Goal: Task Accomplishment & Management: Manage account settings

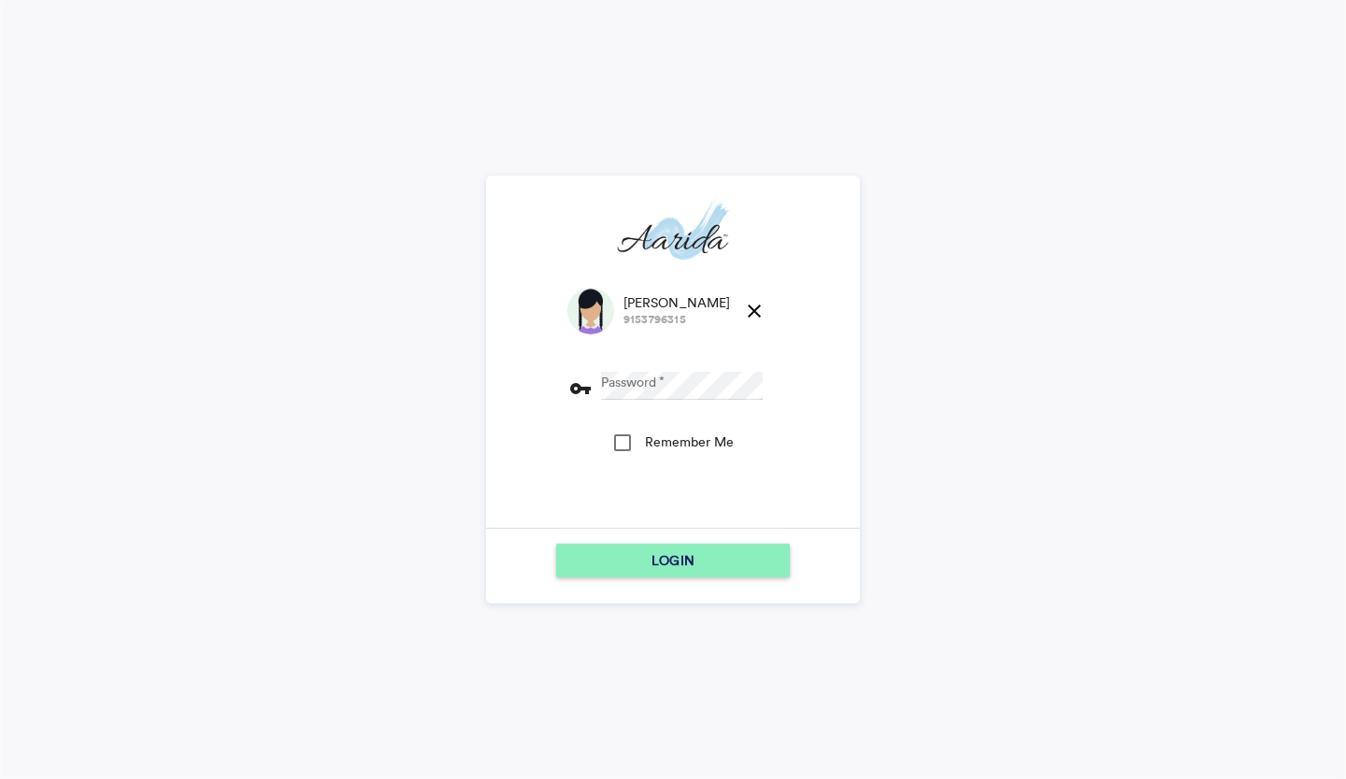
click at [743, 305] on md-icon "close" at bounding box center [754, 311] width 22 height 22
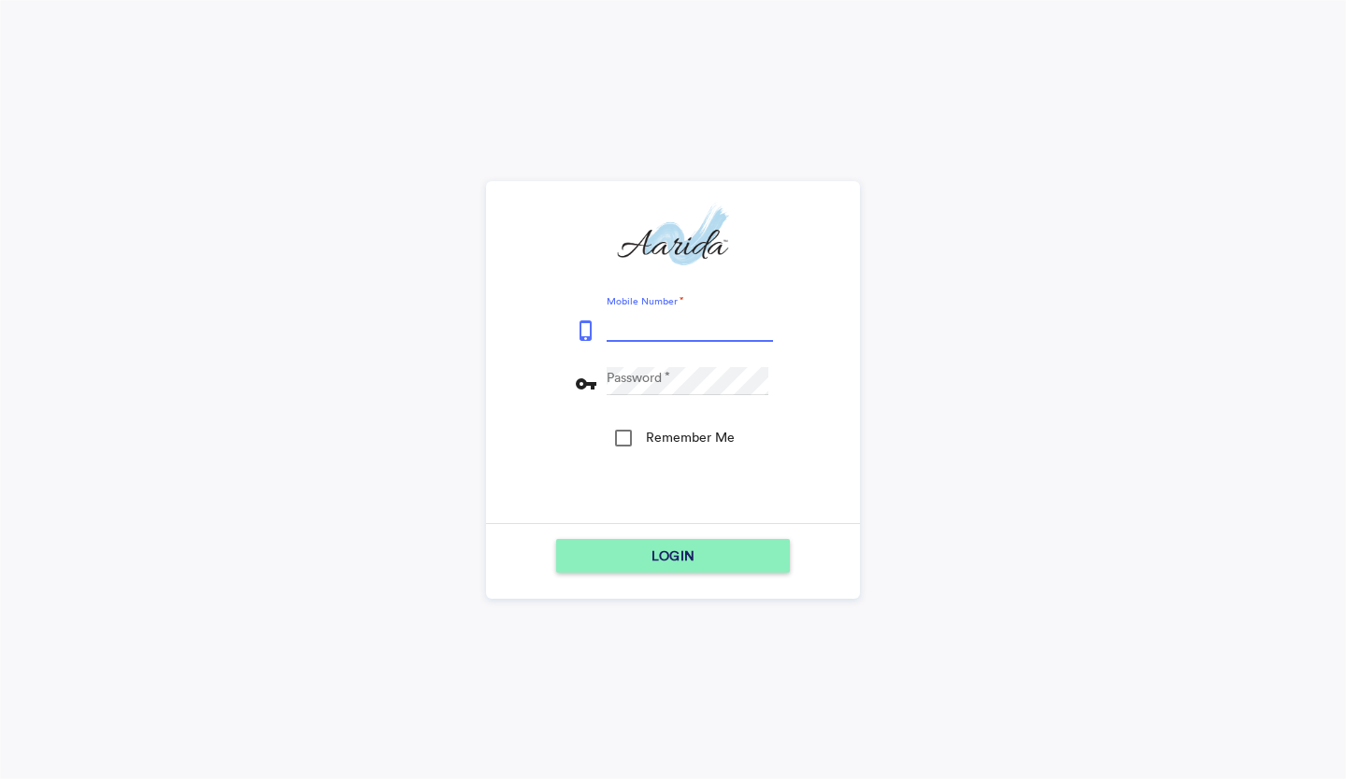
click at [697, 328] on input "Mobile Number" at bounding box center [690, 328] width 166 height 28
type input "7600510037"
click at [556, 539] on button "LOGIN" at bounding box center [673, 556] width 234 height 34
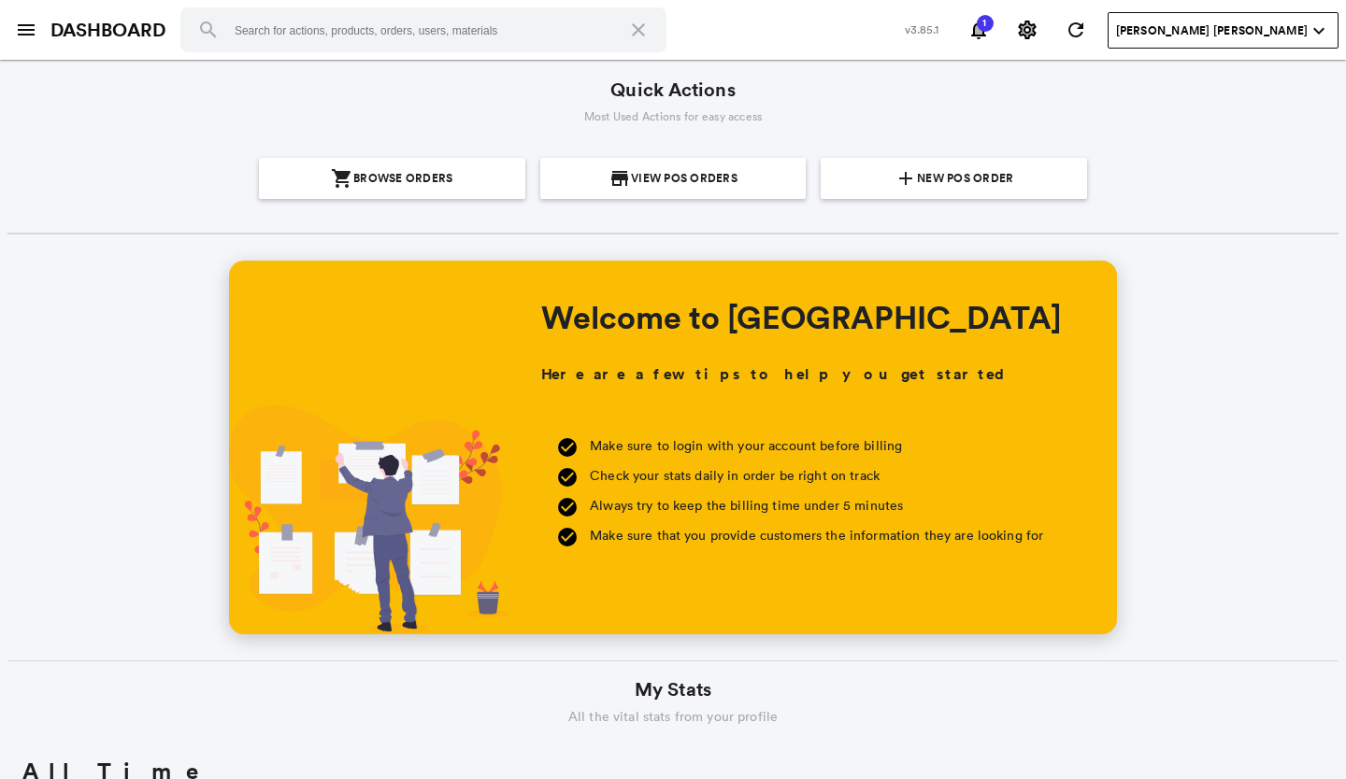
scroll to position [336, 643]
